Goal: Task Accomplishment & Management: Manage account settings

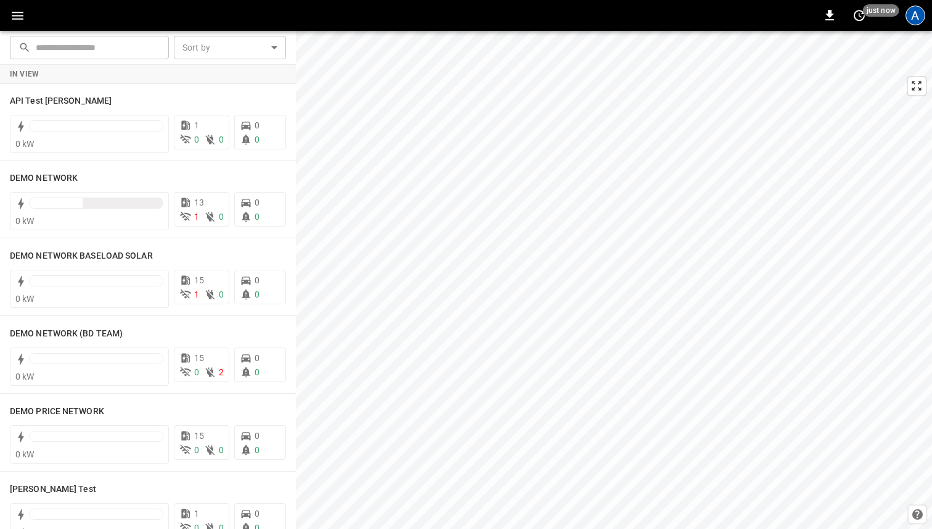
click at [913, 19] on div "A" at bounding box center [916, 16] width 20 height 20
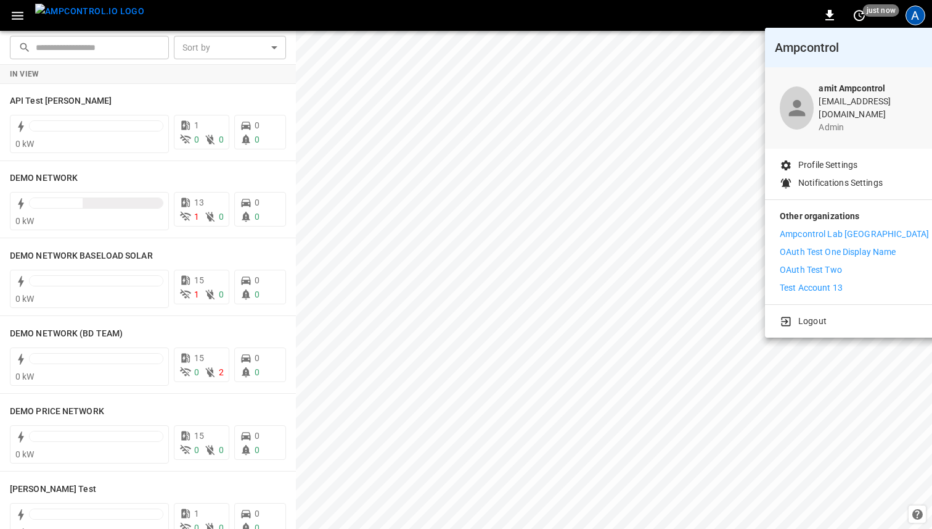
click at [810, 315] on p "Logout" at bounding box center [813, 321] width 28 height 13
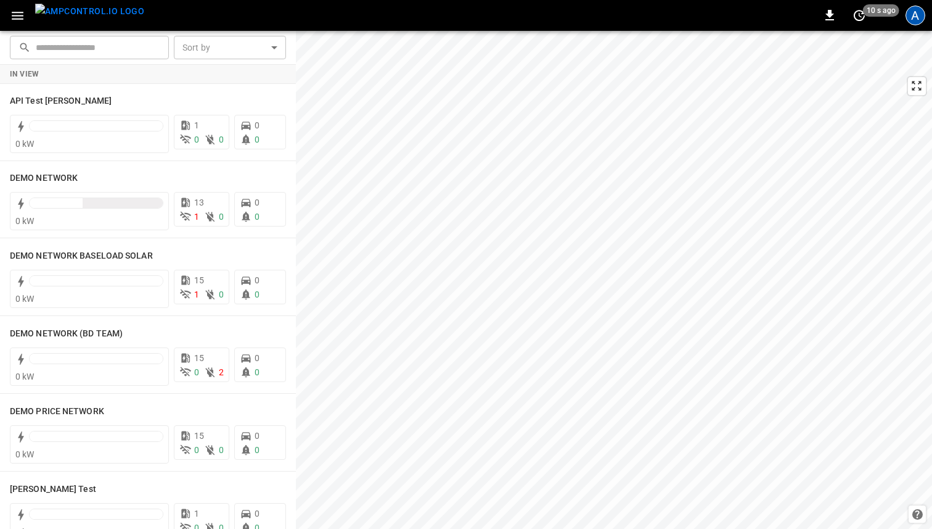
click at [913, 22] on div "A" at bounding box center [916, 16] width 20 height 20
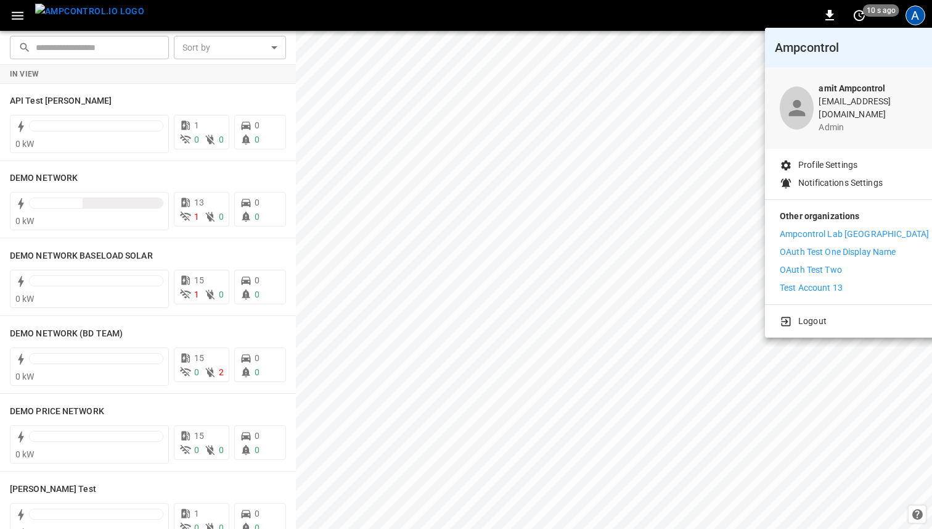
click at [794, 315] on li "Logout" at bounding box center [854, 321] width 149 height 13
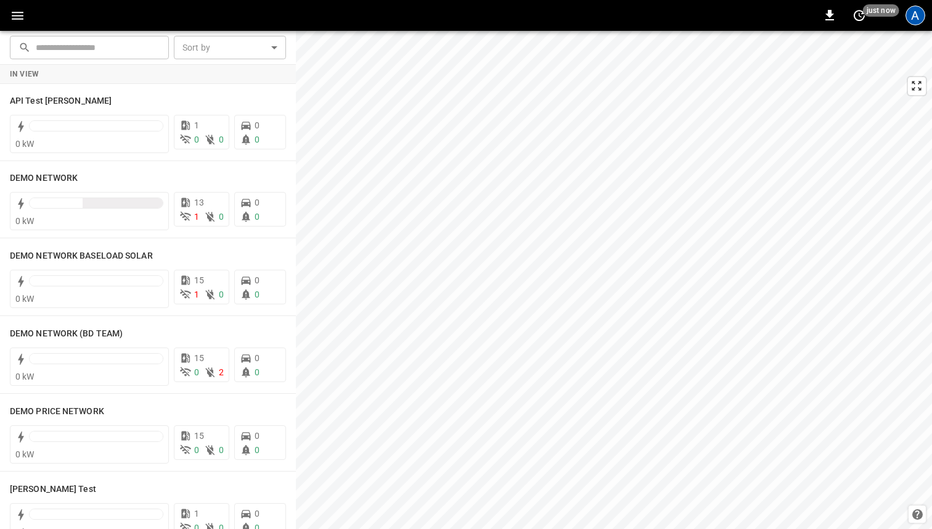
click at [914, 11] on div "A" at bounding box center [916, 16] width 20 height 20
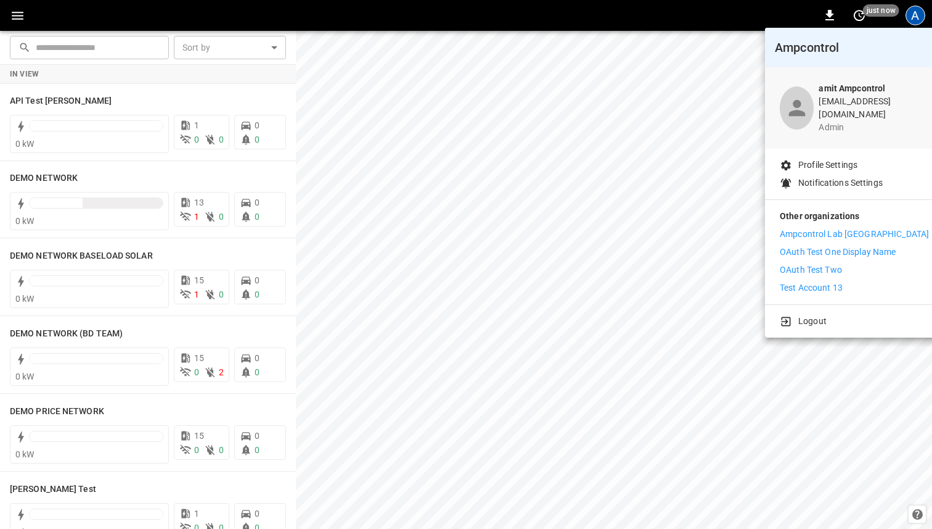
click at [804, 315] on p "Logout" at bounding box center [813, 321] width 28 height 13
